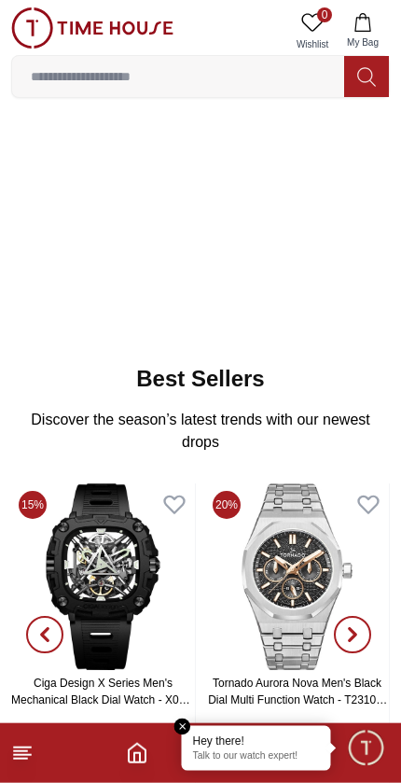
scroll to position [63, 0]
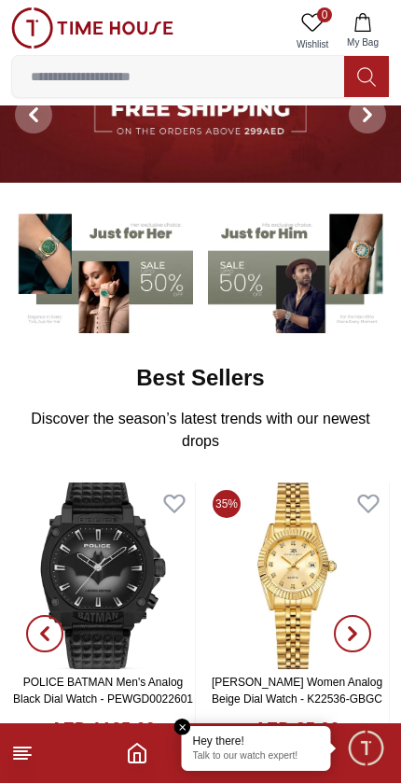
click at [355, 644] on span "button" at bounding box center [352, 633] width 37 height 37
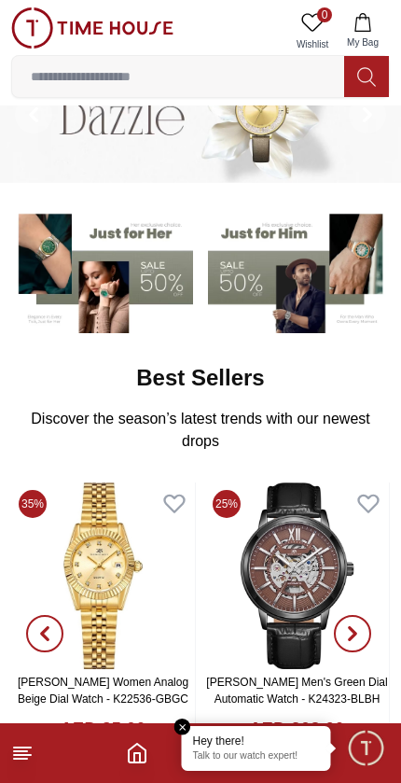
click at [359, 634] on icon "button" at bounding box center [352, 633] width 15 height 15
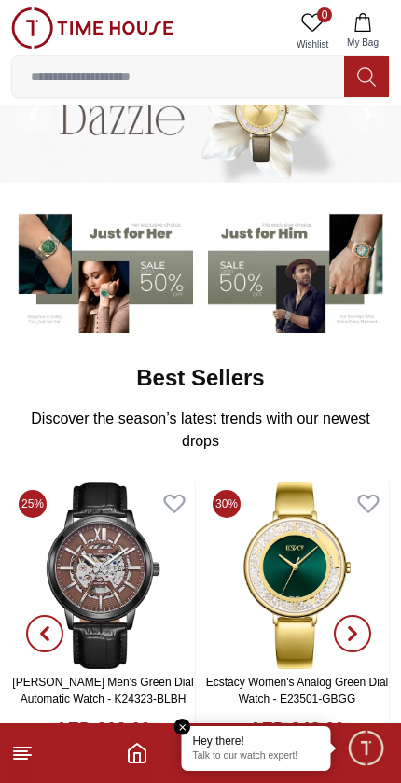
click at [354, 634] on icon "button" at bounding box center [353, 633] width 6 height 12
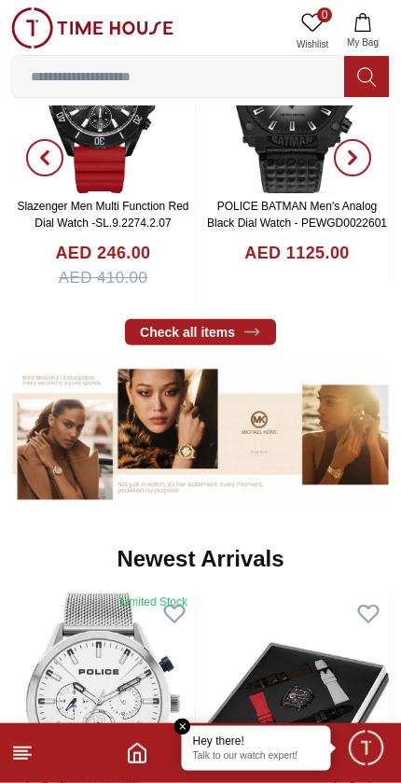
scroll to position [540, 0]
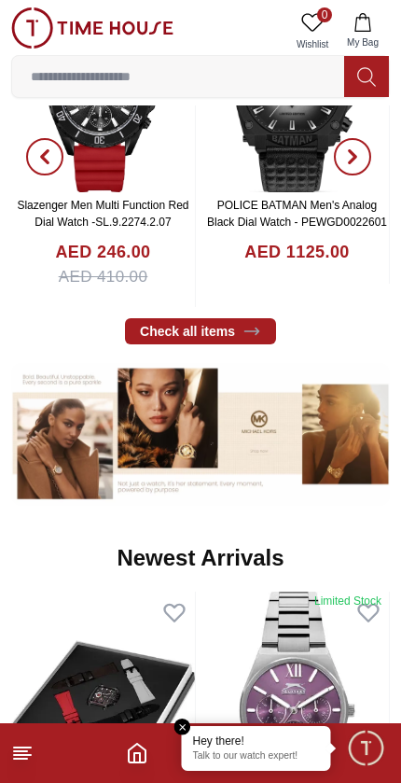
click at [238, 341] on link "Check all items" at bounding box center [200, 331] width 151 height 26
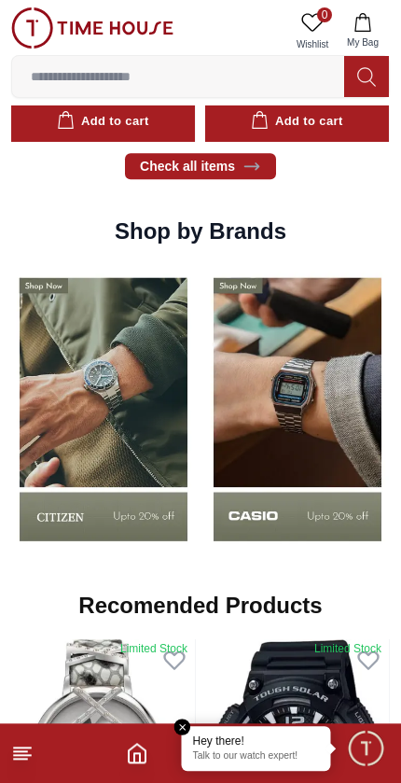
click at [220, 83] on input at bounding box center [178, 76] width 332 height 37
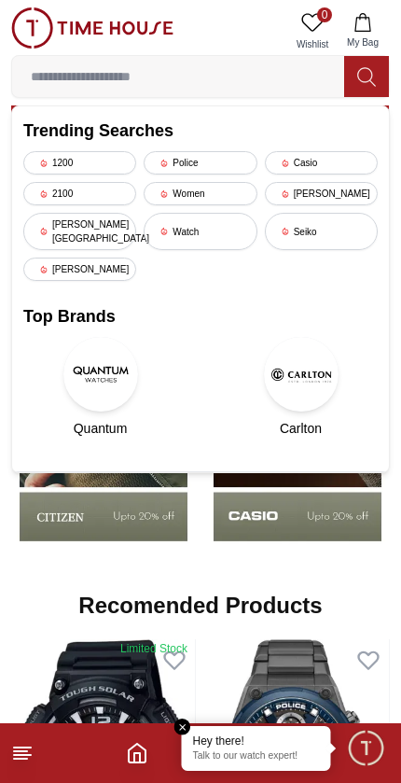
scroll to position [1243, 0]
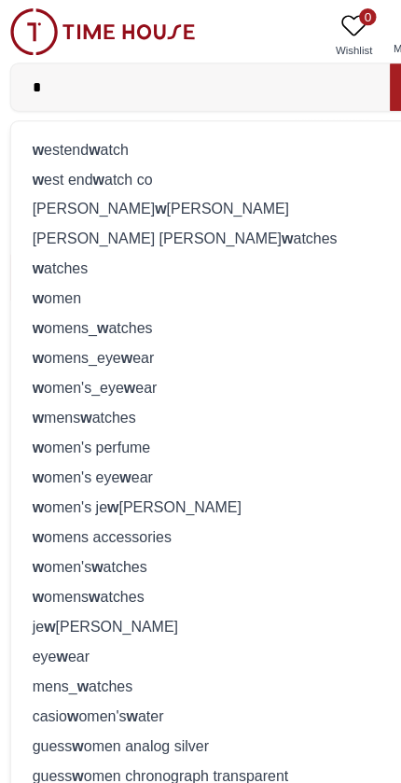
type input "*"
click at [118, 293] on div "w omens_ w atches" at bounding box center [200, 287] width 355 height 26
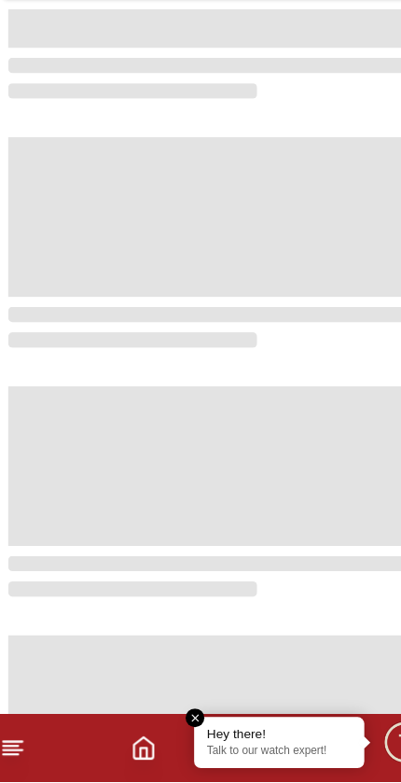
scroll to position [183, 0]
